Goal: Information Seeking & Learning: Check status

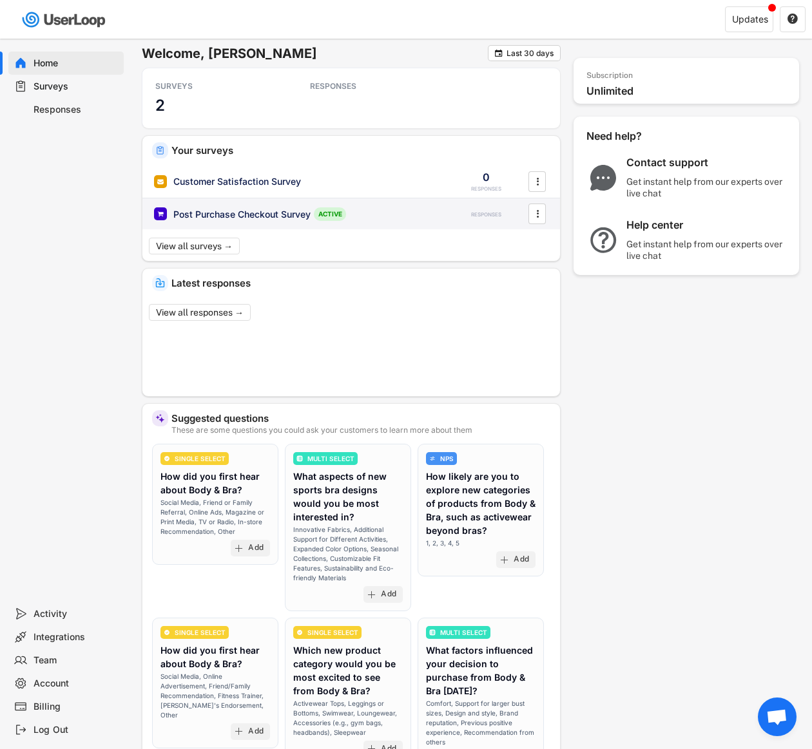
click at [262, 213] on div "Post Purchase Checkout Survey" at bounding box center [241, 214] width 137 height 13
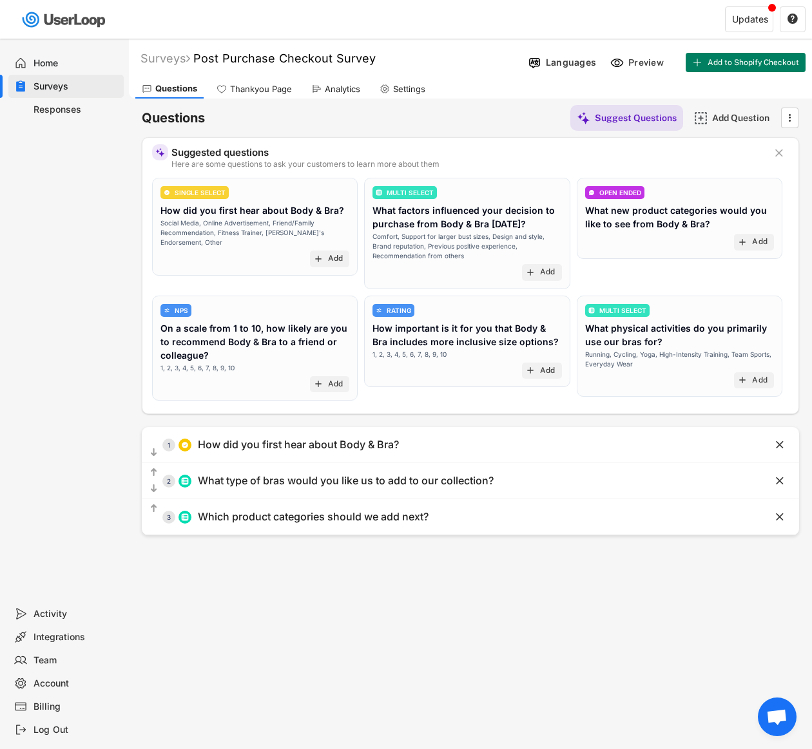
click at [258, 85] on div "Thankyou Page" at bounding box center [261, 89] width 62 height 11
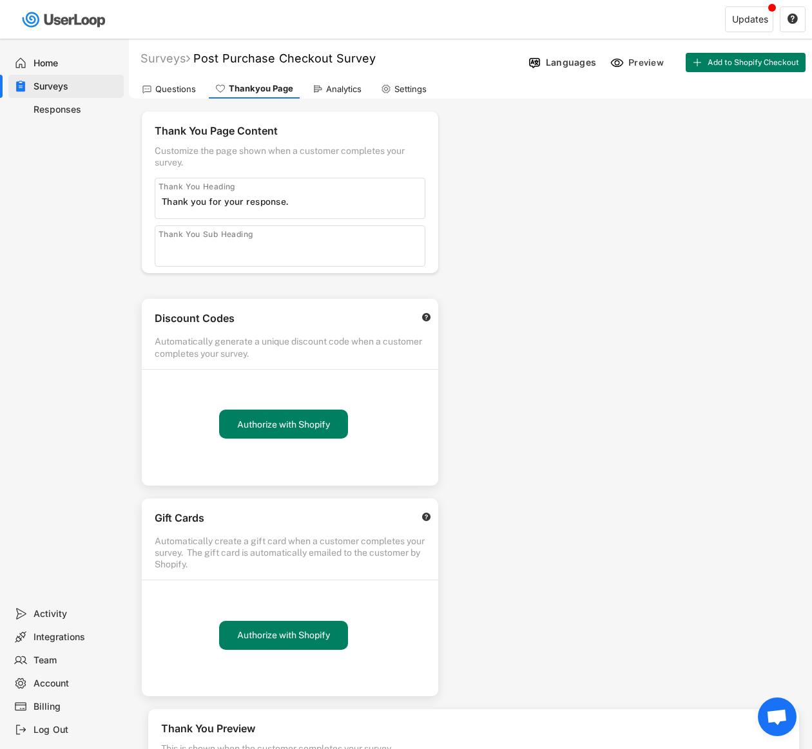
click at [336, 78] on div "Questions Thankyou Page Analytics Settings" at bounding box center [470, 87] width 683 height 23
click at [335, 84] on div "Analytics" at bounding box center [343, 89] width 35 height 11
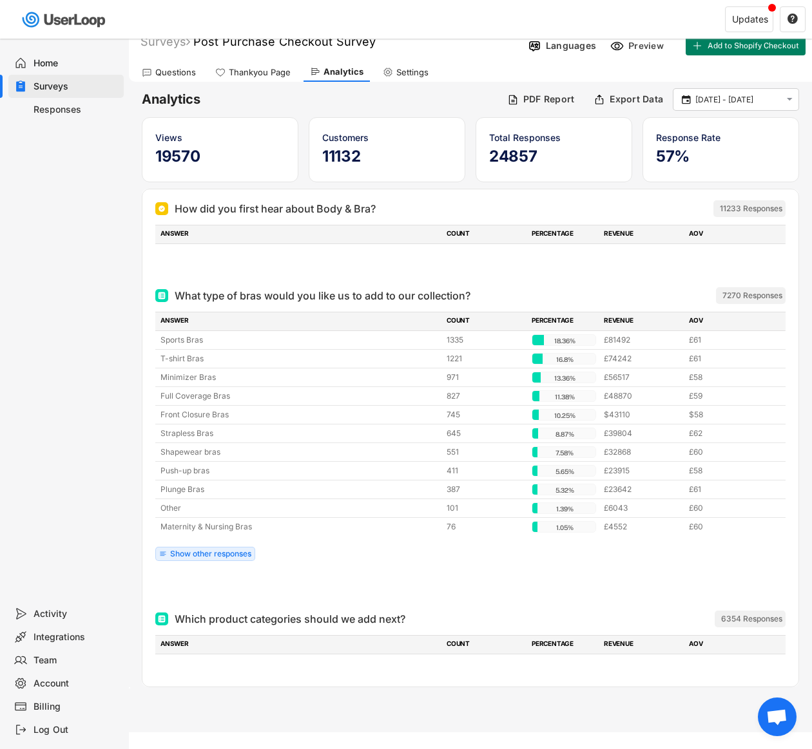
scroll to position [39, 0]
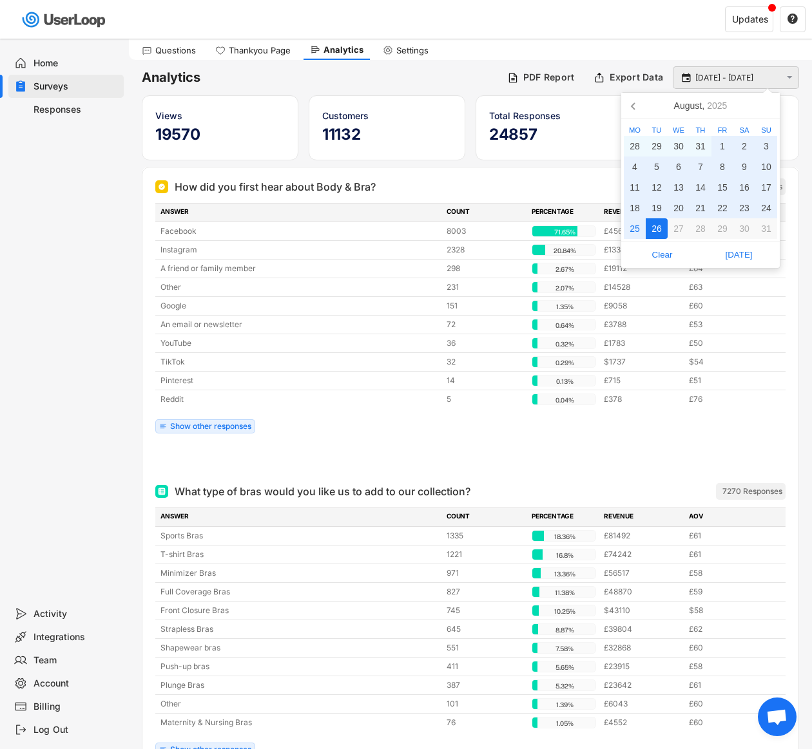
click at [714, 77] on input "[DATE] - [DATE]" at bounding box center [737, 78] width 85 height 13
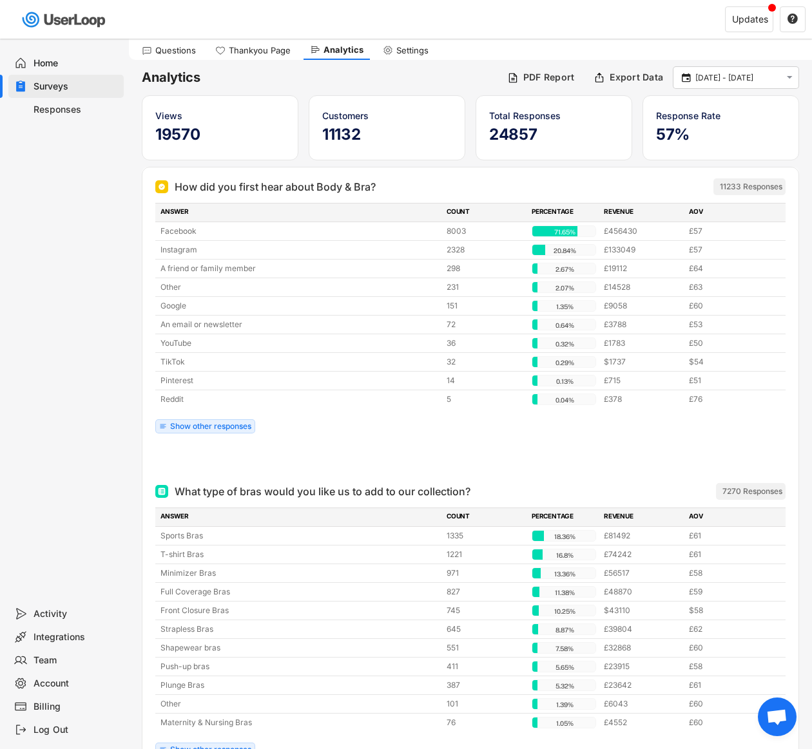
click at [119, 401] on div "Home Surveys Responses" at bounding box center [64, 321] width 129 height 564
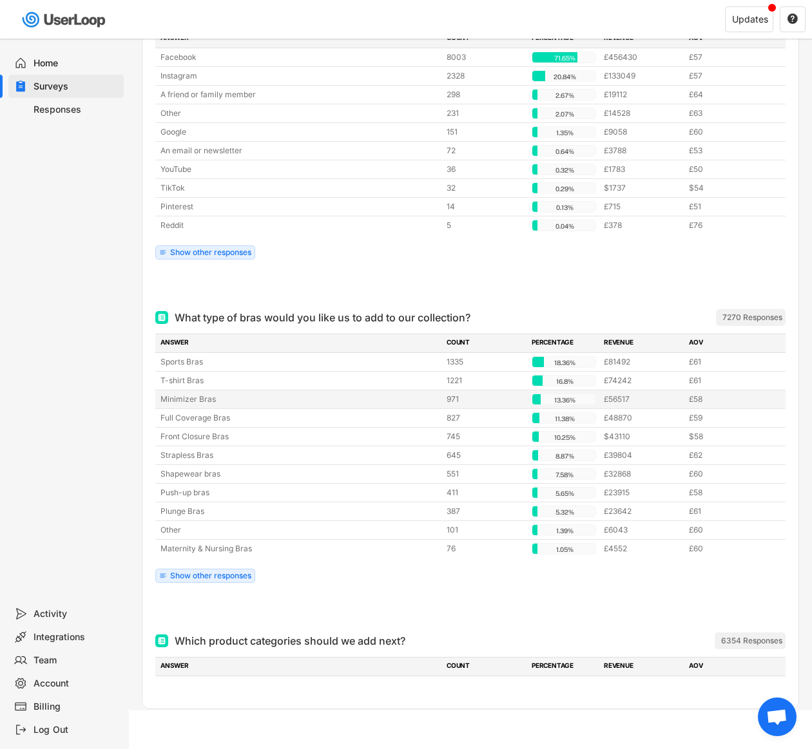
scroll to position [0, 0]
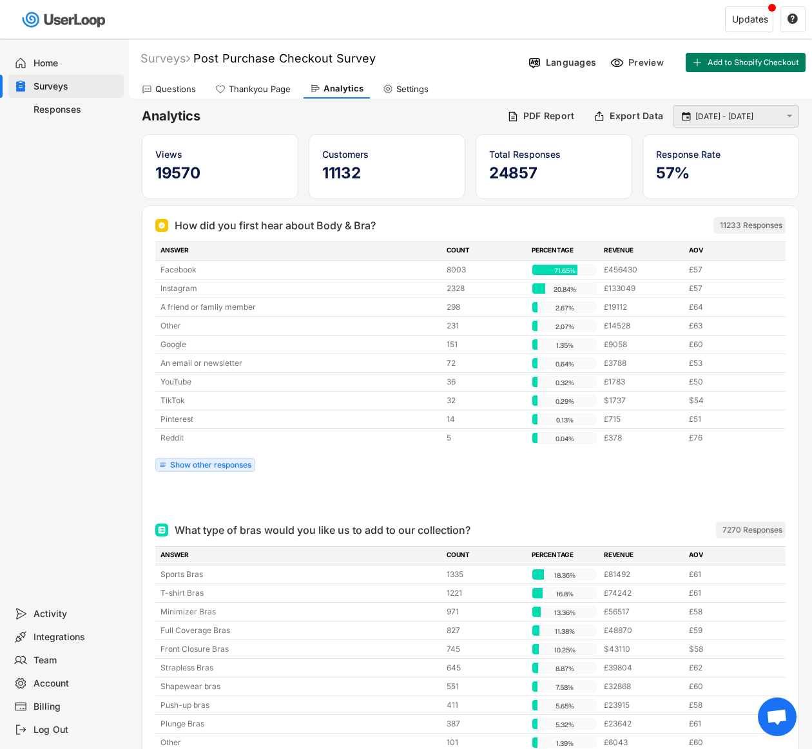
click at [742, 111] on input "[DATE] - [DATE]" at bounding box center [737, 116] width 85 height 13
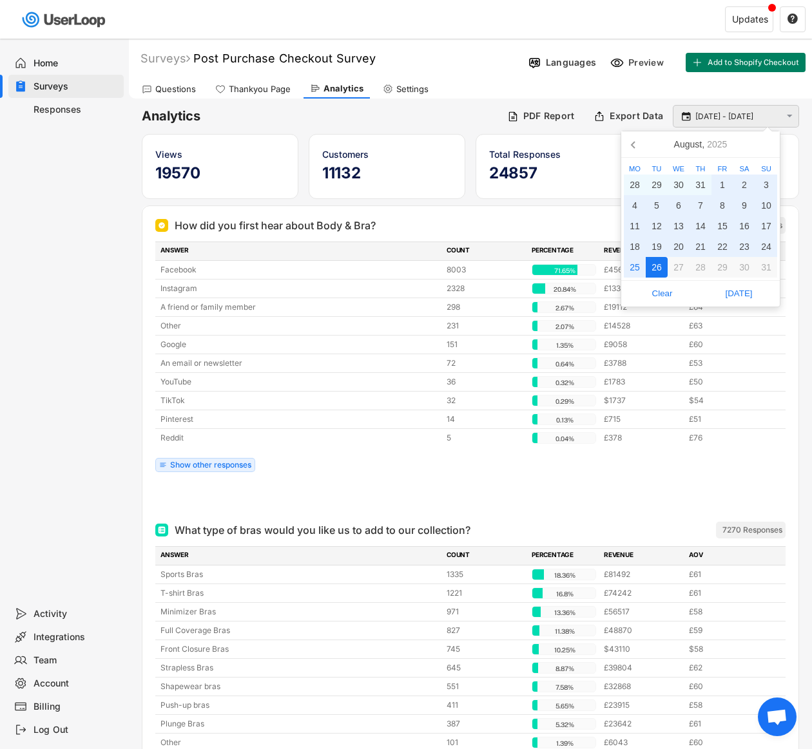
click at [738, 115] on input "[DATE] - [DATE]" at bounding box center [737, 116] width 85 height 13
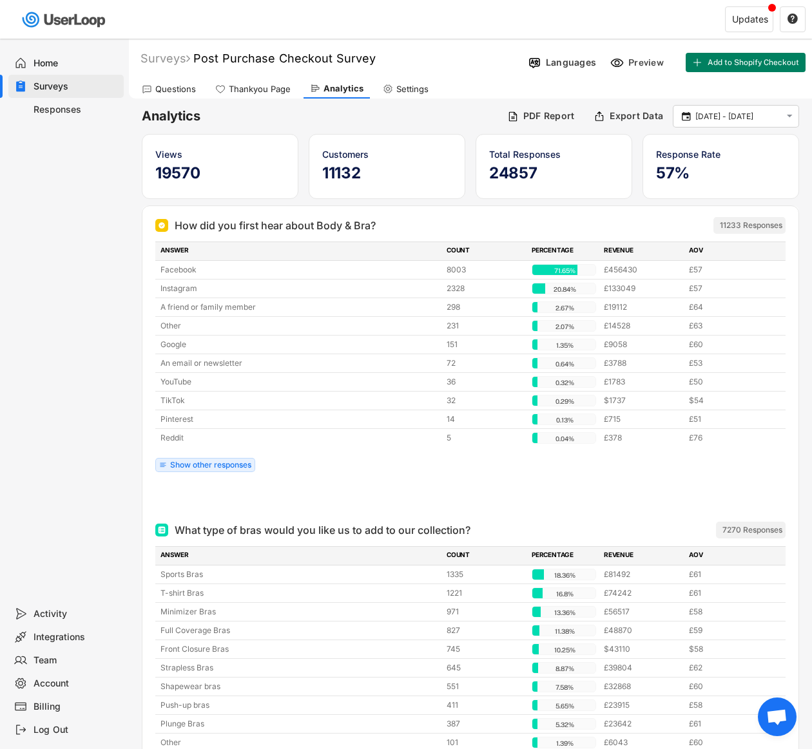
click at [474, 86] on div "Questions Thankyou Page Analytics Settings" at bounding box center [470, 87] width 683 height 23
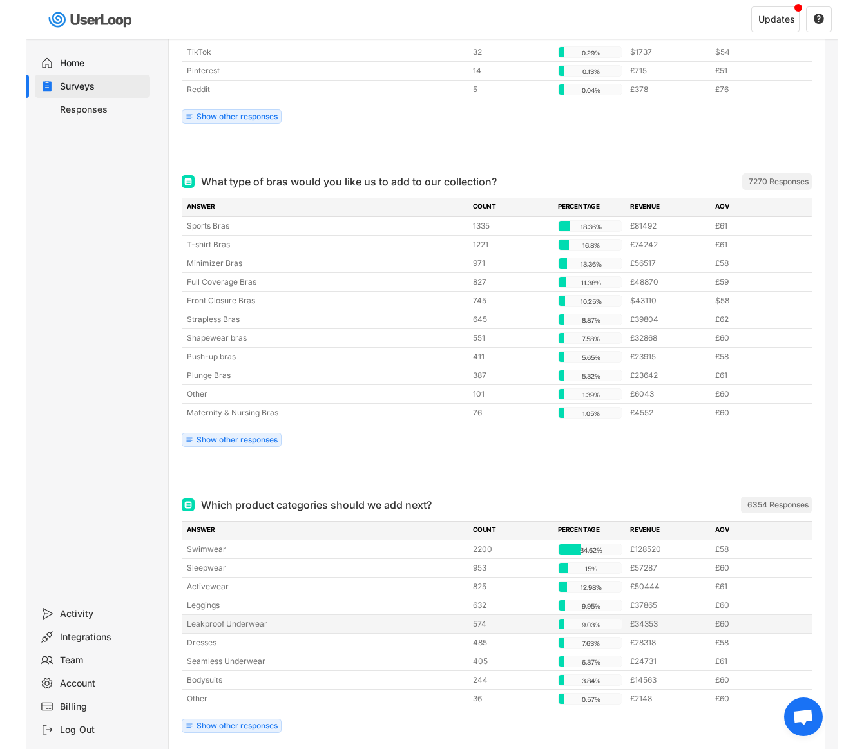
scroll to position [405, 0]
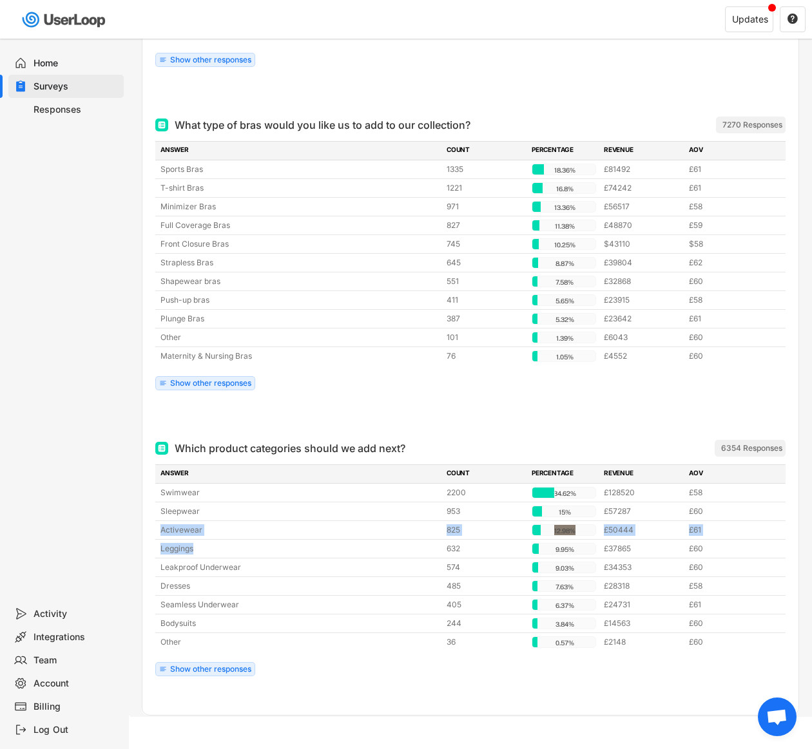
drag, startPoint x: 201, startPoint y: 546, endPoint x: 153, endPoint y: 529, distance: 51.1
click at [153, 529] on div "Which product categories should we add next? ARCHIVED 6354 Responses ANSWER COU…" at bounding box center [470, 572] width 656 height 286
click at [137, 509] on div "Analytics PDF Report Export Data  [DATE] - [DATE]  Views 19570 Customers 1113…" at bounding box center [470, 205] width 683 height 1024
